Goal: Information Seeking & Learning: Learn about a topic

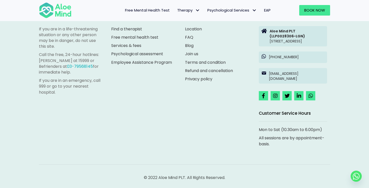
scroll to position [584, 0]
click at [191, 52] on link "Join us" at bounding box center [191, 54] width 13 height 6
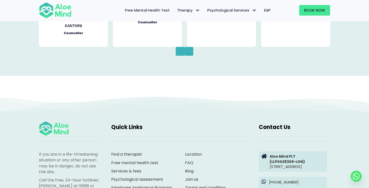
scroll to position [809, 0]
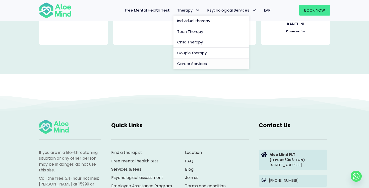
click at [190, 64] on span "Career Services" at bounding box center [192, 63] width 30 height 5
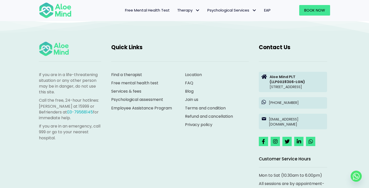
scroll to position [562, 0]
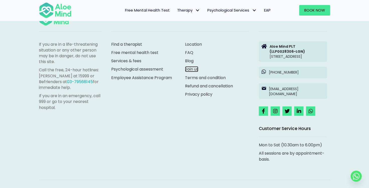
click at [199, 72] on link "Join us" at bounding box center [191, 69] width 13 height 6
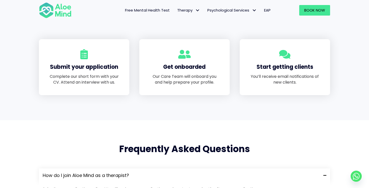
scroll to position [317, 0]
click at [186, 78] on p "Our Care Team will onboard you and help prepare your profile." at bounding box center [185, 79] width 70 height 12
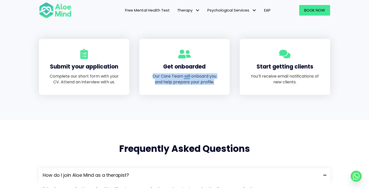
click at [200, 79] on p "Our Care Team will onboard you and help prepare your profile." at bounding box center [185, 79] width 70 height 12
click at [269, 75] on p "You’ll receive email notifications of new clients." at bounding box center [285, 79] width 70 height 12
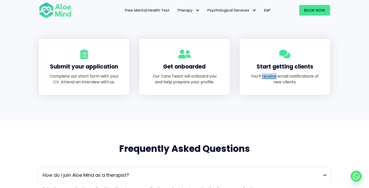
click at [269, 75] on p "You’ll receive email notifications of new clients." at bounding box center [285, 79] width 70 height 12
click at [282, 75] on p "You’ll receive email notifications of new clients." at bounding box center [285, 79] width 70 height 12
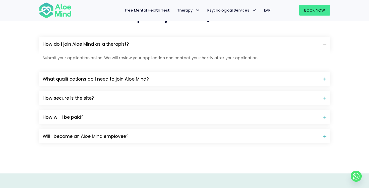
scroll to position [448, 0]
click at [172, 119] on span "How will I be paid?" at bounding box center [181, 117] width 277 height 7
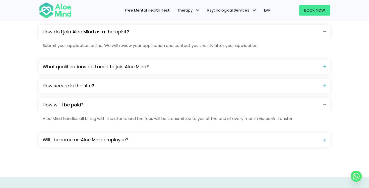
scroll to position [461, 0]
click at [69, 120] on p "Aloe Mind handles all billing with the clients and the fees will be transmitted…" at bounding box center [185, 118] width 284 height 6
click at [69, 120] on div at bounding box center [71, 118] width 16 height 6
click at [84, 117] on p "Aloe Mind handles all billing with the clients and the fees will be transmitted…" at bounding box center [185, 118] width 284 height 6
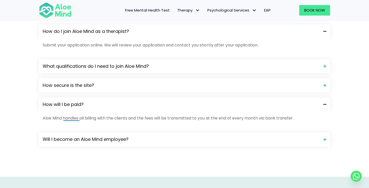
click at [84, 117] on p "Aloe Mind handles all billing with the clients and the fees will be transmitted…" at bounding box center [185, 118] width 284 height 6
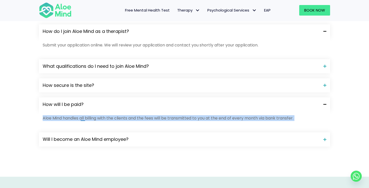
click at [102, 117] on p "Aloe Mind handles all billing with the clients and the fees will be transmitted…" at bounding box center [185, 118] width 284 height 6
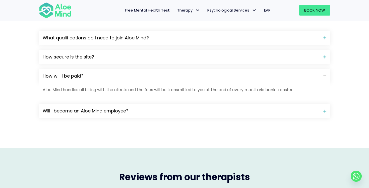
scroll to position [491, 0]
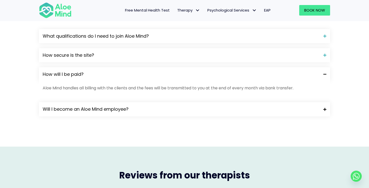
click at [176, 115] on div "Will I become an Aloe Mind employee?" at bounding box center [185, 109] width 292 height 14
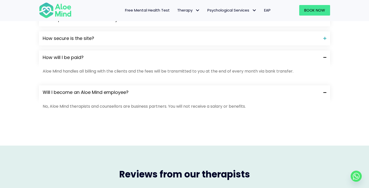
scroll to position [502, 0]
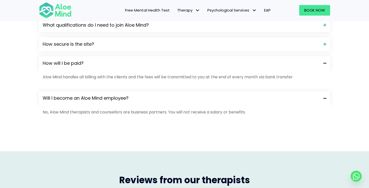
click at [200, 112] on p "No, Aloe Mind therapists and counsellors are business partners. You will not re…" at bounding box center [185, 112] width 284 height 6
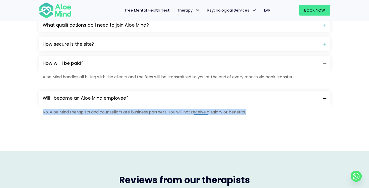
click at [183, 113] on p "No, Aloe Mind therapists and counsellors are business partners. You will not re…" at bounding box center [185, 112] width 284 height 6
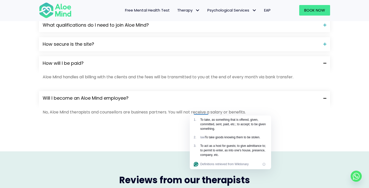
click at [183, 113] on p "No, Aloe Mind therapists and counsellors are business partners. You will not re…" at bounding box center [185, 112] width 284 height 6
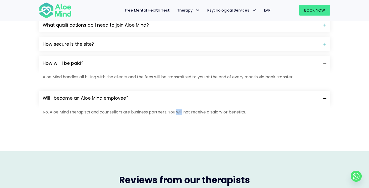
click at [183, 113] on p "No, Aloe Mind therapists and counsellors are business partners. You will not re…" at bounding box center [185, 112] width 284 height 6
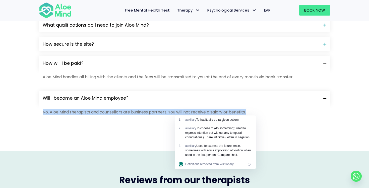
click at [205, 113] on p "No, Aloe Mind therapists and counsellors are business partners. You will not re…" at bounding box center [185, 112] width 284 height 6
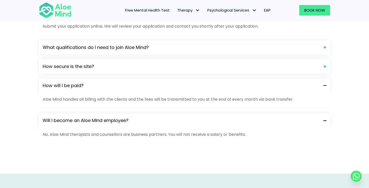
scroll to position [469, 0]
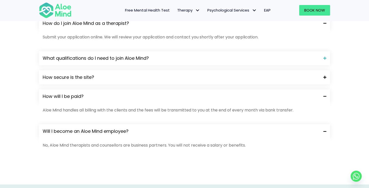
click at [142, 74] on span "How secure is the site?" at bounding box center [181, 77] width 277 height 7
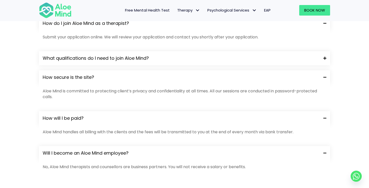
click at [162, 59] on span "What qualifications do I need to join Aloe Mind?" at bounding box center [181, 58] width 277 height 7
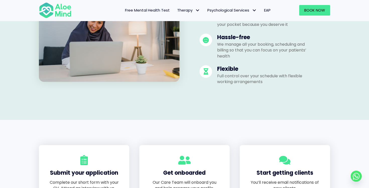
scroll to position [0, 0]
